Goal: Navigation & Orientation: Find specific page/section

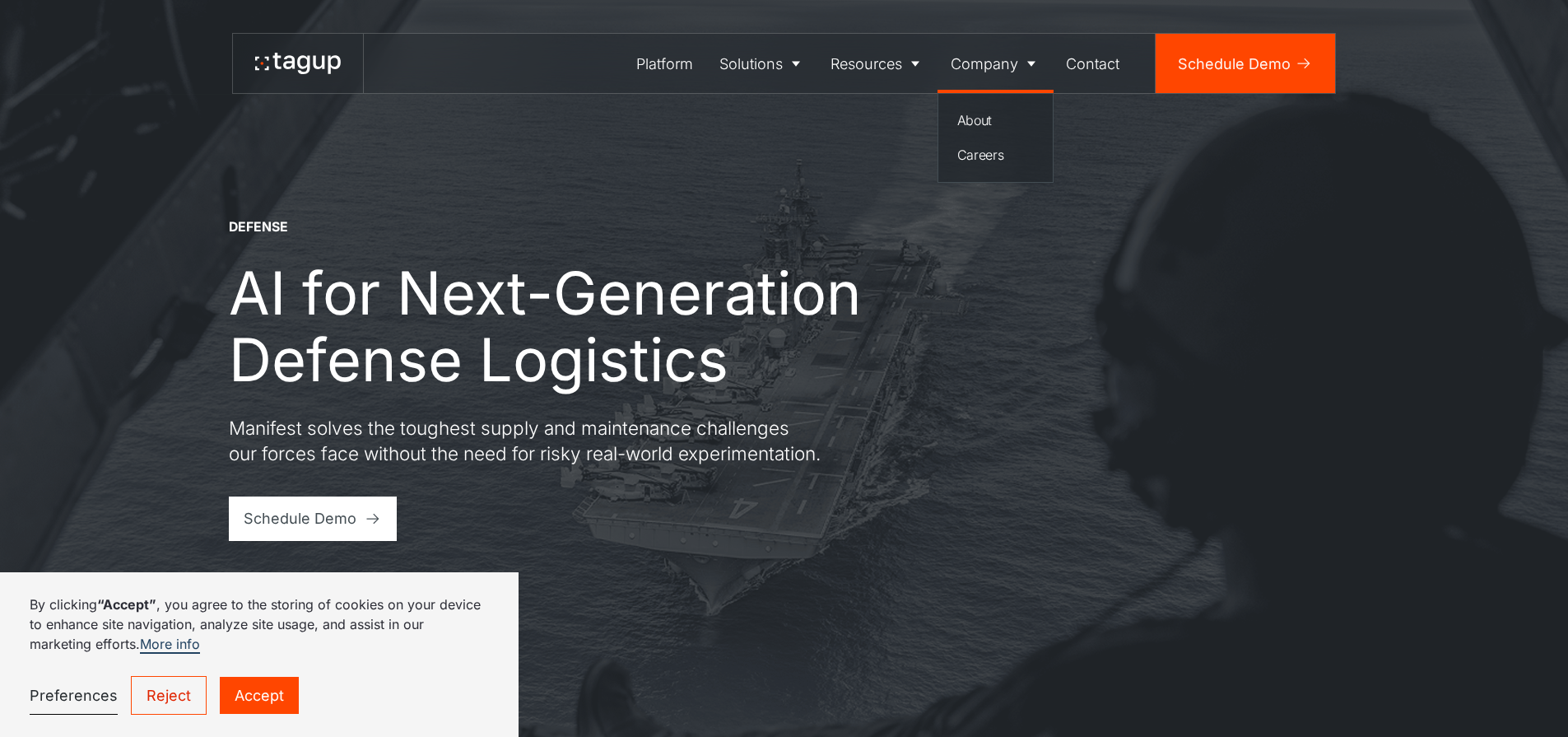
click at [1022, 64] on link "Company" at bounding box center [996, 62] width 116 height 59
click at [993, 162] on div "Careers" at bounding box center [996, 155] width 77 height 19
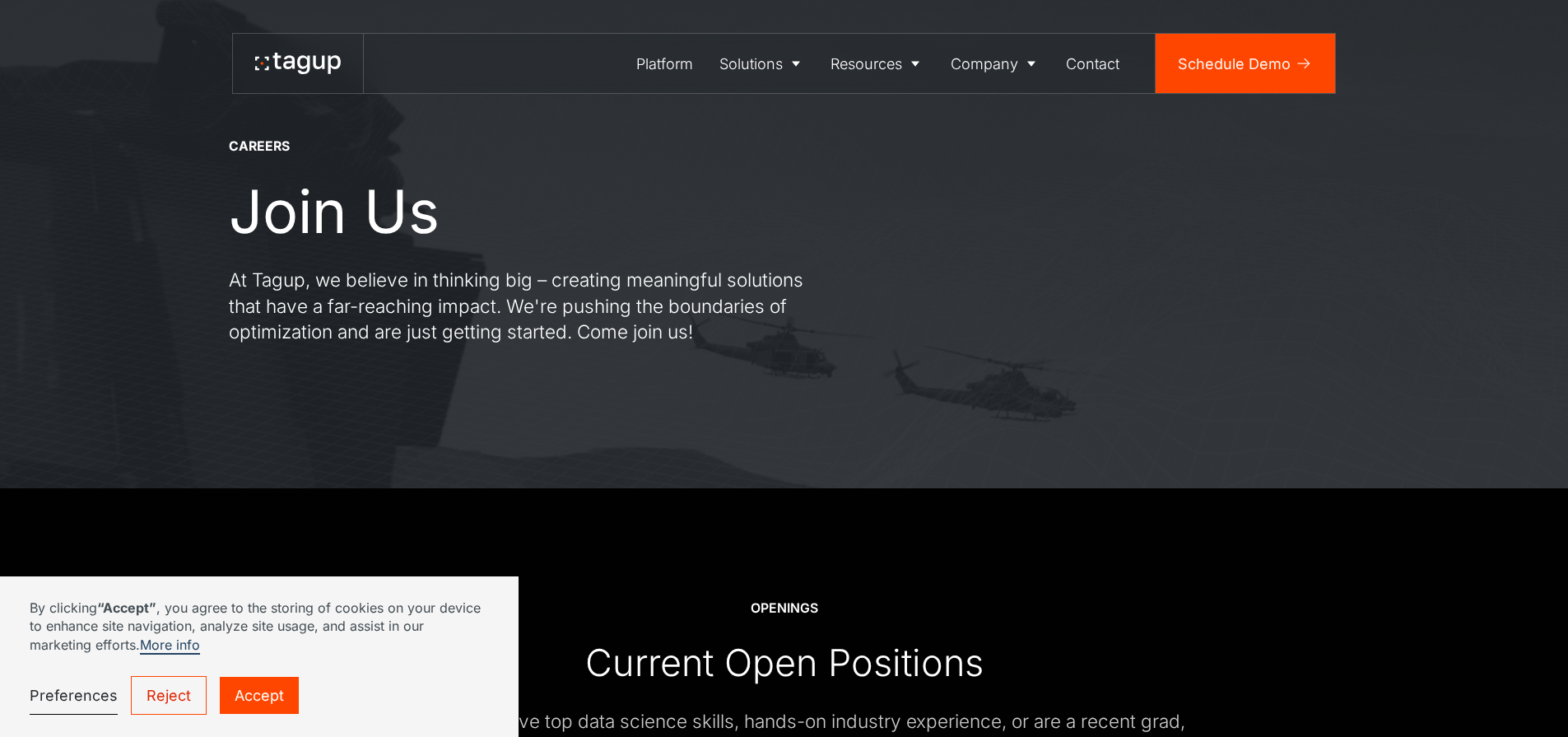
scroll to position [411, 0]
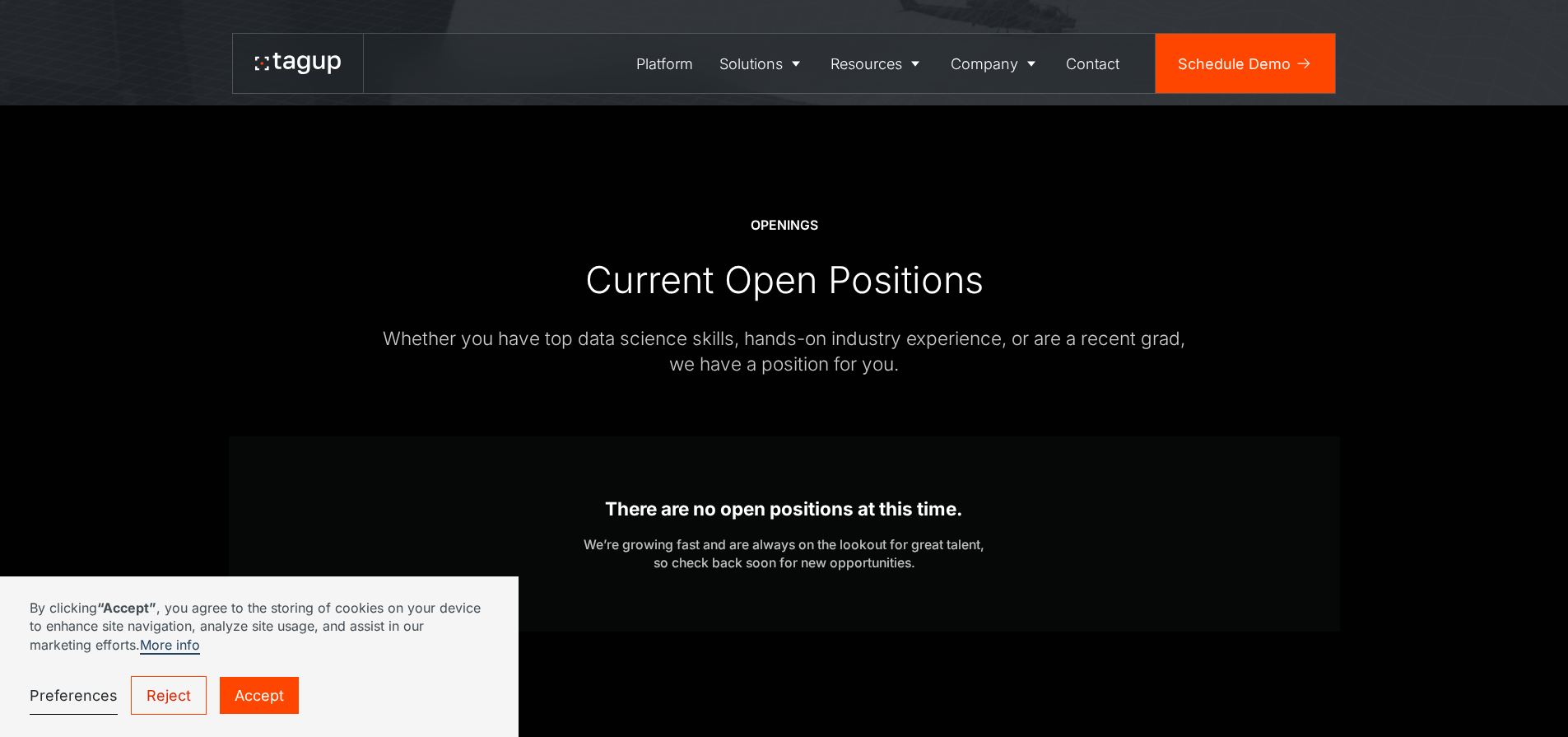
click at [163, 696] on link "Reject" at bounding box center [169, 696] width 76 height 39
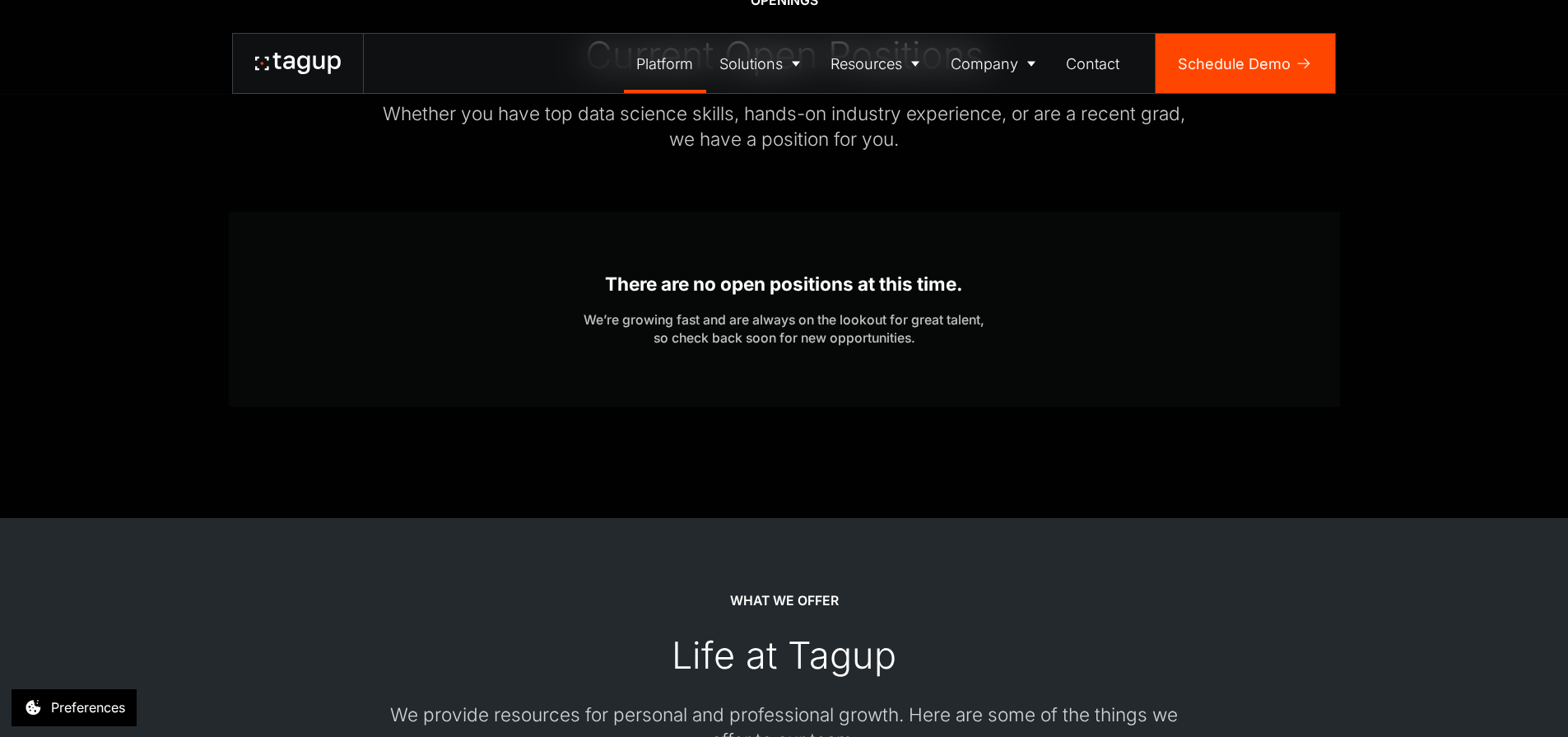
scroll to position [634, 0]
click at [679, 68] on div "Platform" at bounding box center [664, 63] width 57 height 22
